Goal: Task Accomplishment & Management: Use online tool/utility

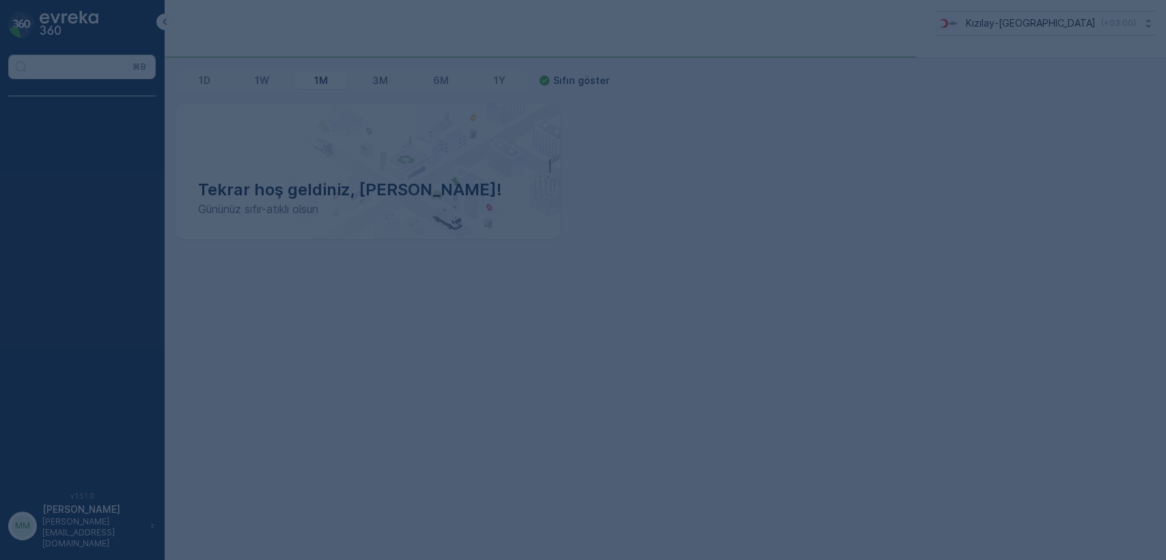
click at [240, 300] on div at bounding box center [583, 280] width 1166 height 560
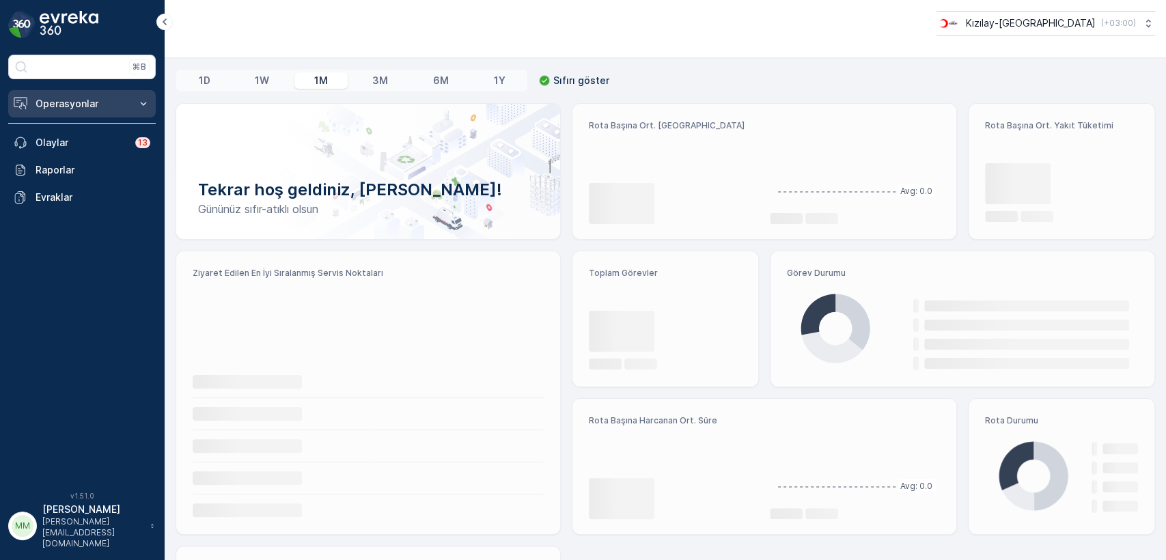
click at [126, 103] on p "Operasyonlar" at bounding box center [82, 104] width 93 height 14
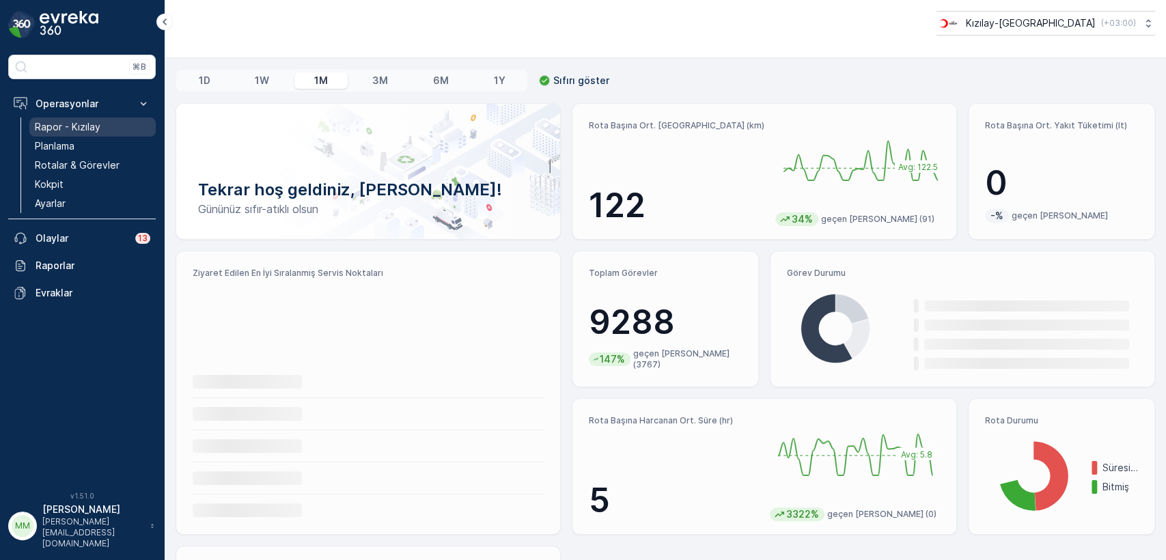
click at [98, 122] on p "Rapor - Kızılay" at bounding box center [68, 127] width 66 height 14
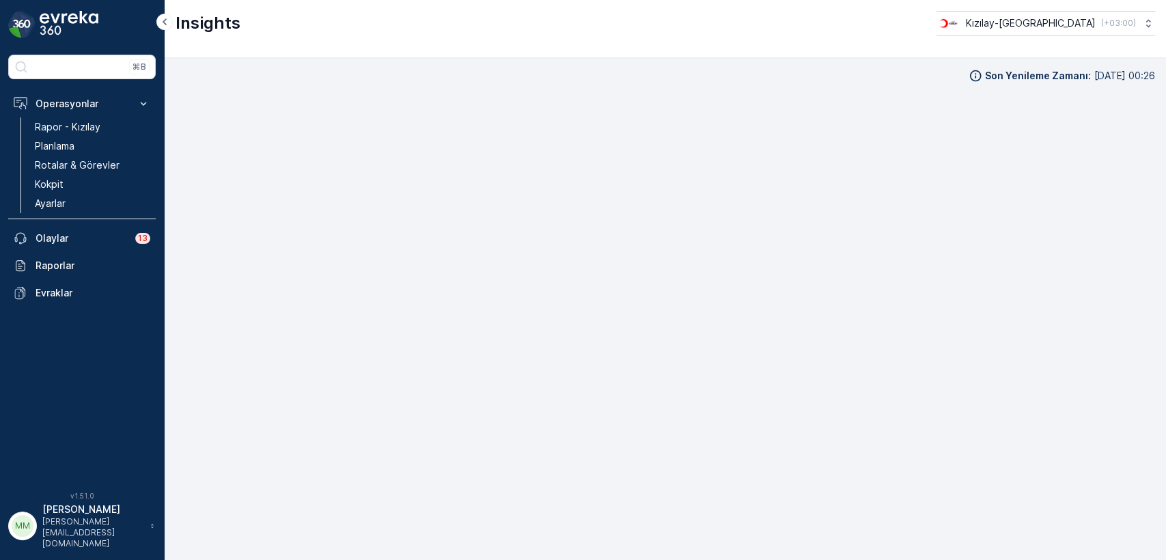
scroll to position [13, 0]
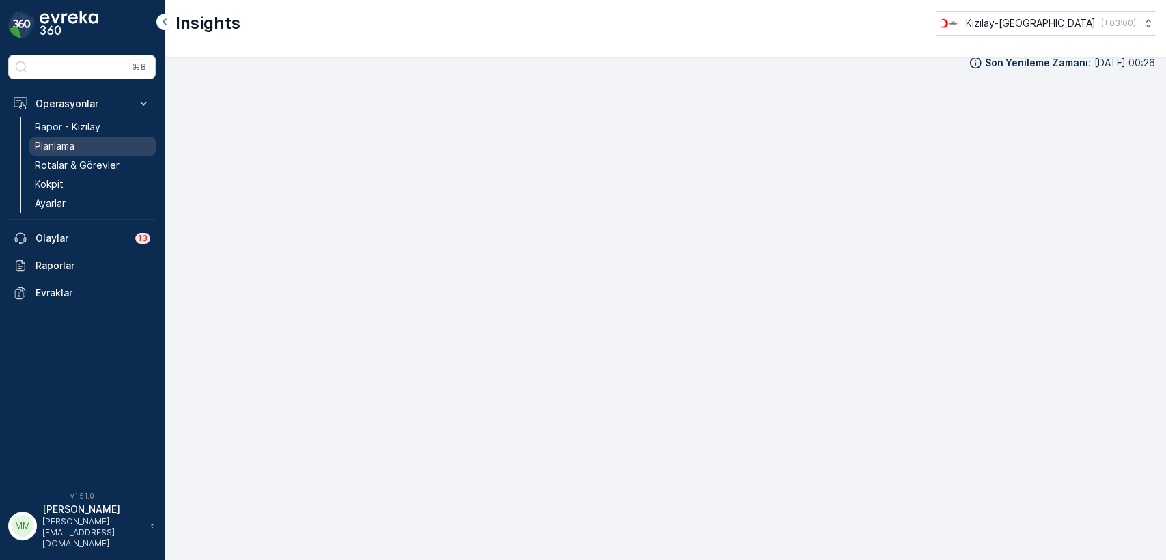
click at [74, 146] on p "Planlama" at bounding box center [55, 146] width 40 height 14
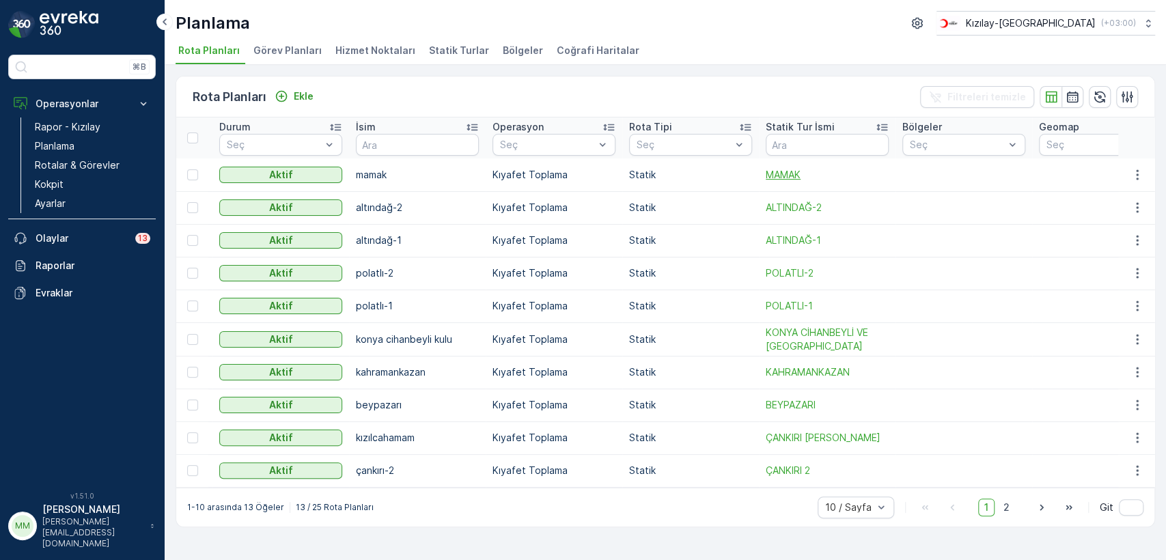
scroll to position [0, 171]
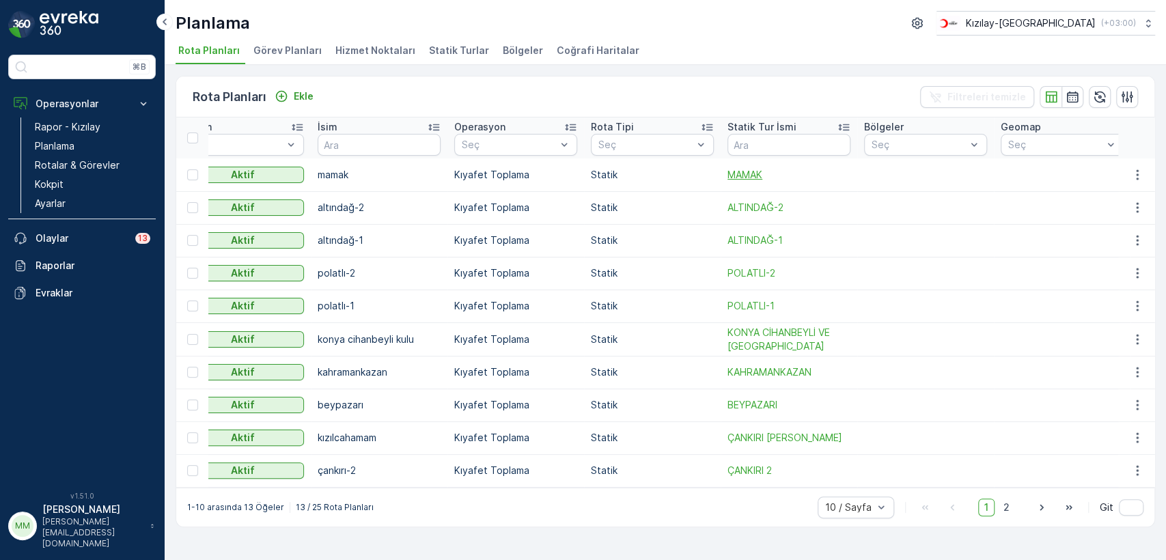
drag, startPoint x: 815, startPoint y: 166, endPoint x: 873, endPoint y: 170, distance: 58.9
click at [1132, 174] on icon "button" at bounding box center [1137, 175] width 14 height 14
click at [1123, 193] on span "Rota Planını Düzenle" at bounding box center [1112, 195] width 94 height 14
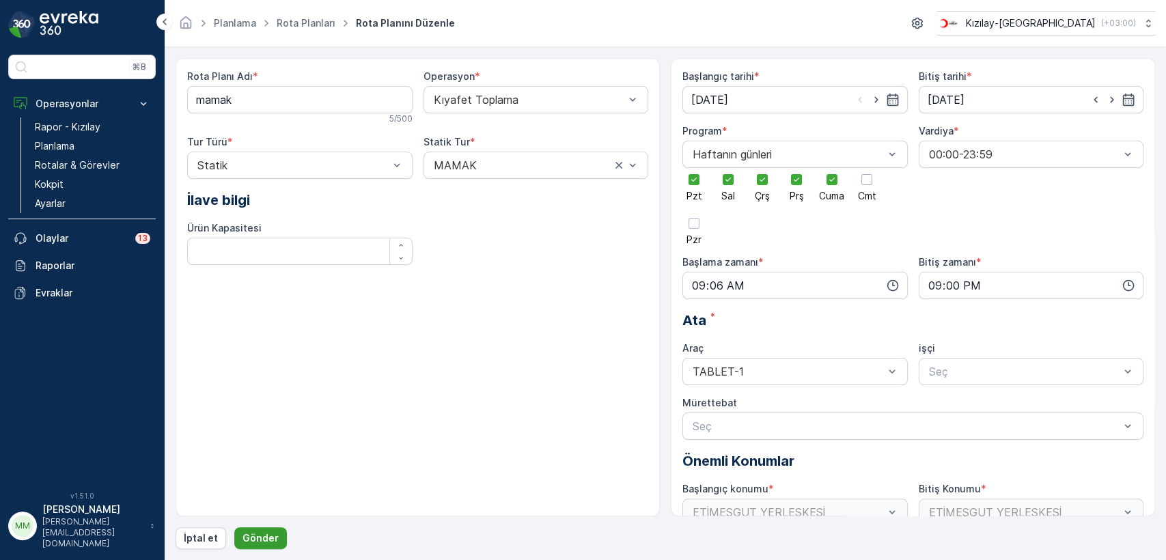
click at [265, 530] on button "Gönder" at bounding box center [260, 538] width 53 height 22
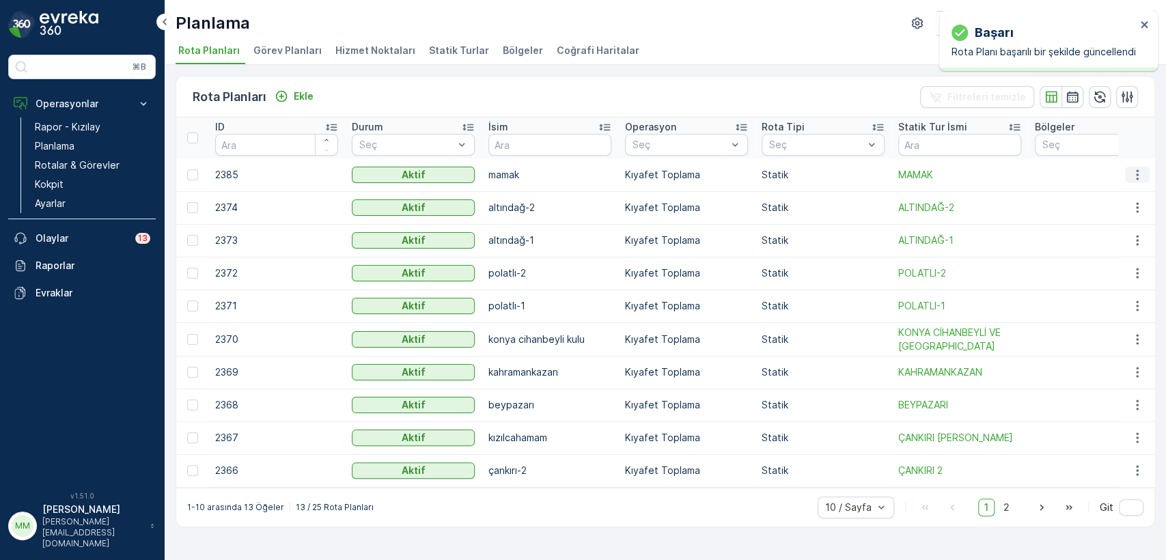
click at [1141, 173] on icon "button" at bounding box center [1137, 175] width 14 height 14
click at [1115, 193] on span "Rota Planını Düzenle" at bounding box center [1112, 195] width 94 height 14
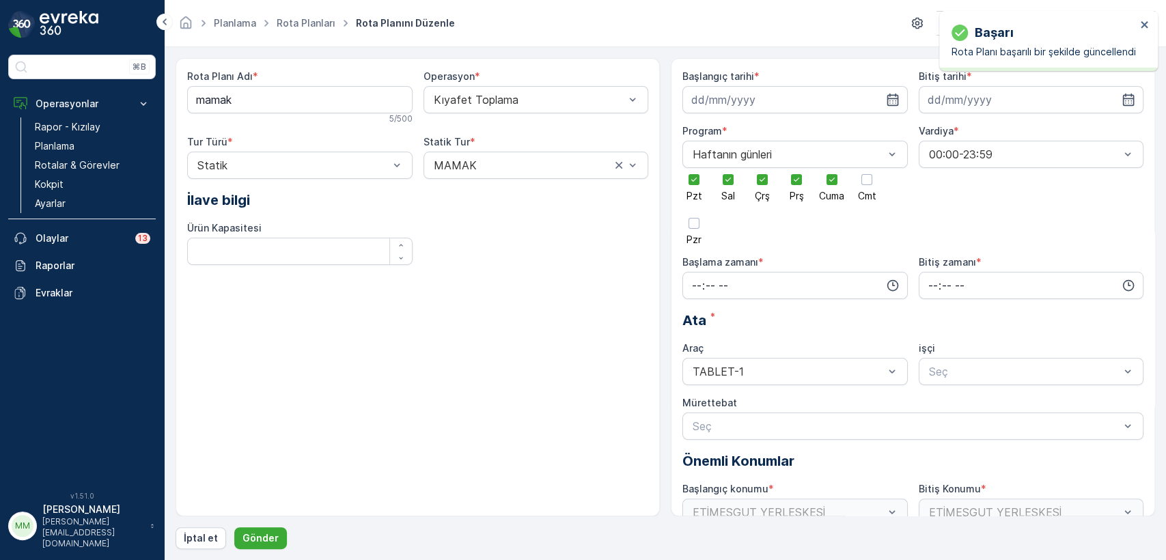
type input "[DATE]"
type input "09:06"
type input "21:00"
click at [815, 106] on input "[DATE]" at bounding box center [794, 99] width 225 height 27
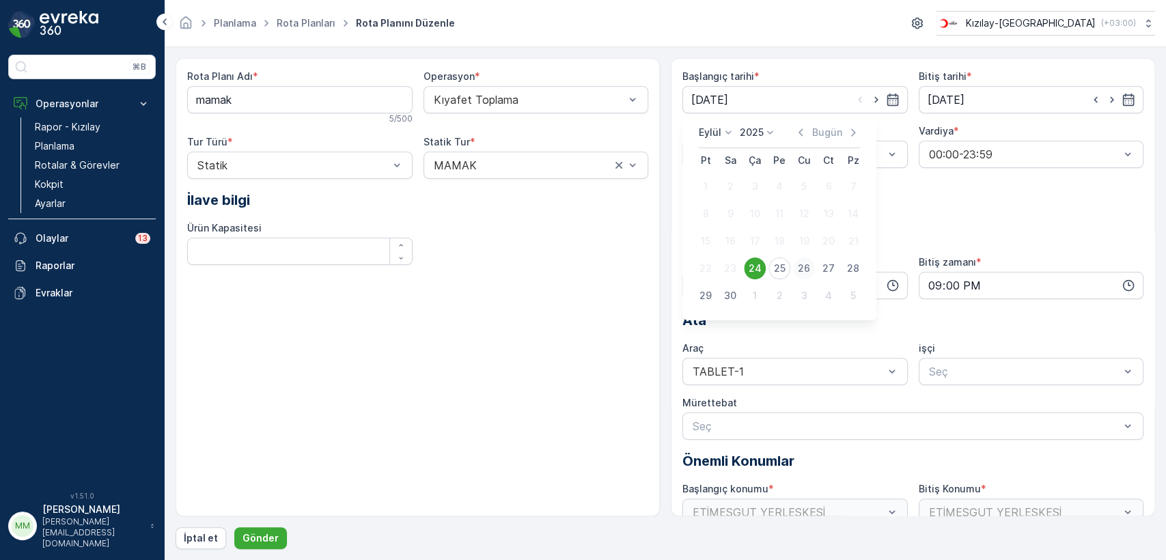
click at [798, 268] on div "26" at bounding box center [804, 268] width 22 height 22
type input "[DATE]"
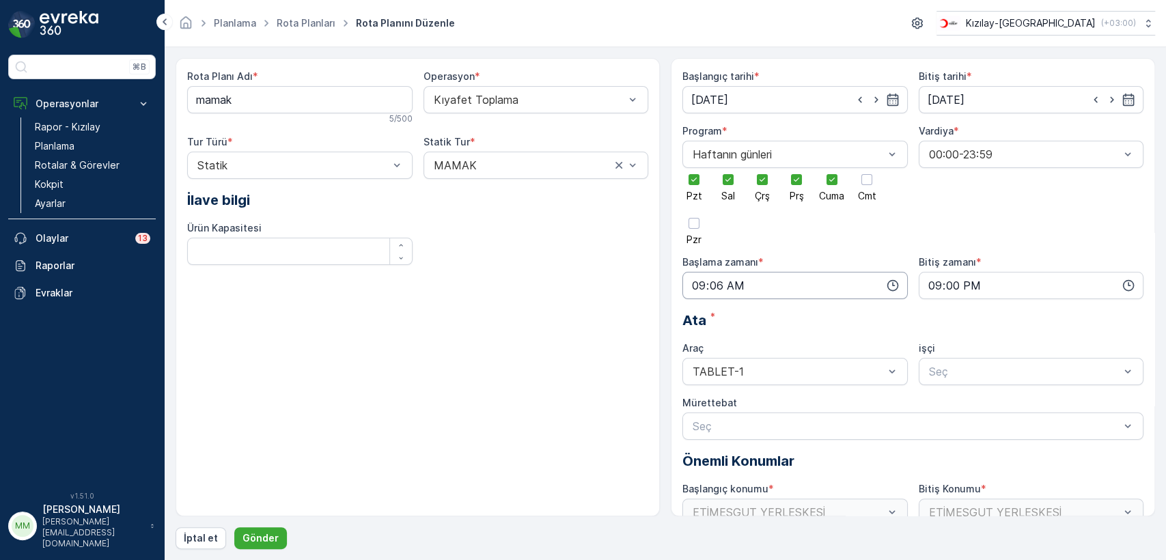
click at [726, 285] on input "09:06" at bounding box center [794, 285] width 225 height 27
click at [700, 372] on span "07" at bounding box center [696, 370] width 12 height 14
click at [731, 354] on span "30" at bounding box center [725, 355] width 12 height 14
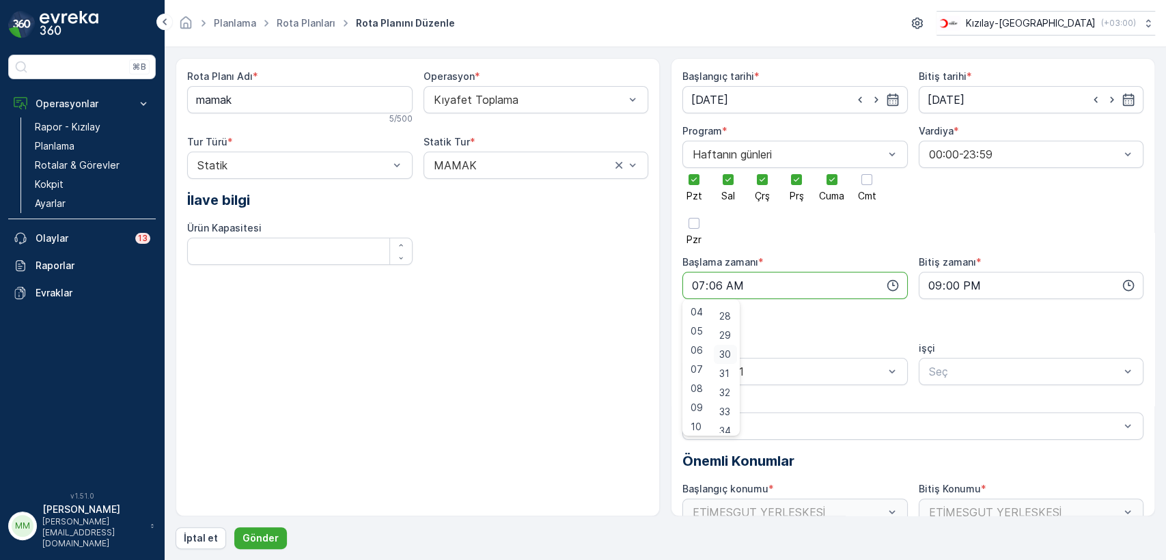
type input "07:30"
click at [832, 310] on div "Ata *" at bounding box center [912, 320] width 461 height 20
click at [268, 535] on p "Gönder" at bounding box center [260, 538] width 36 height 14
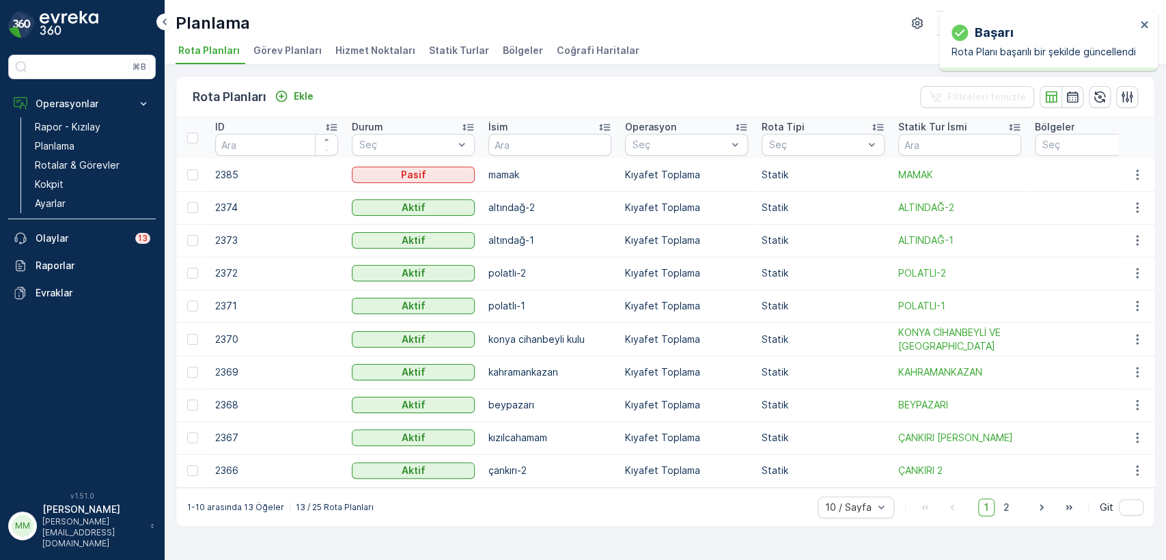
drag, startPoint x: 641, startPoint y: 315, endPoint x: 684, endPoint y: 365, distance: 65.4
